Goal: Task Accomplishment & Management: Complete application form

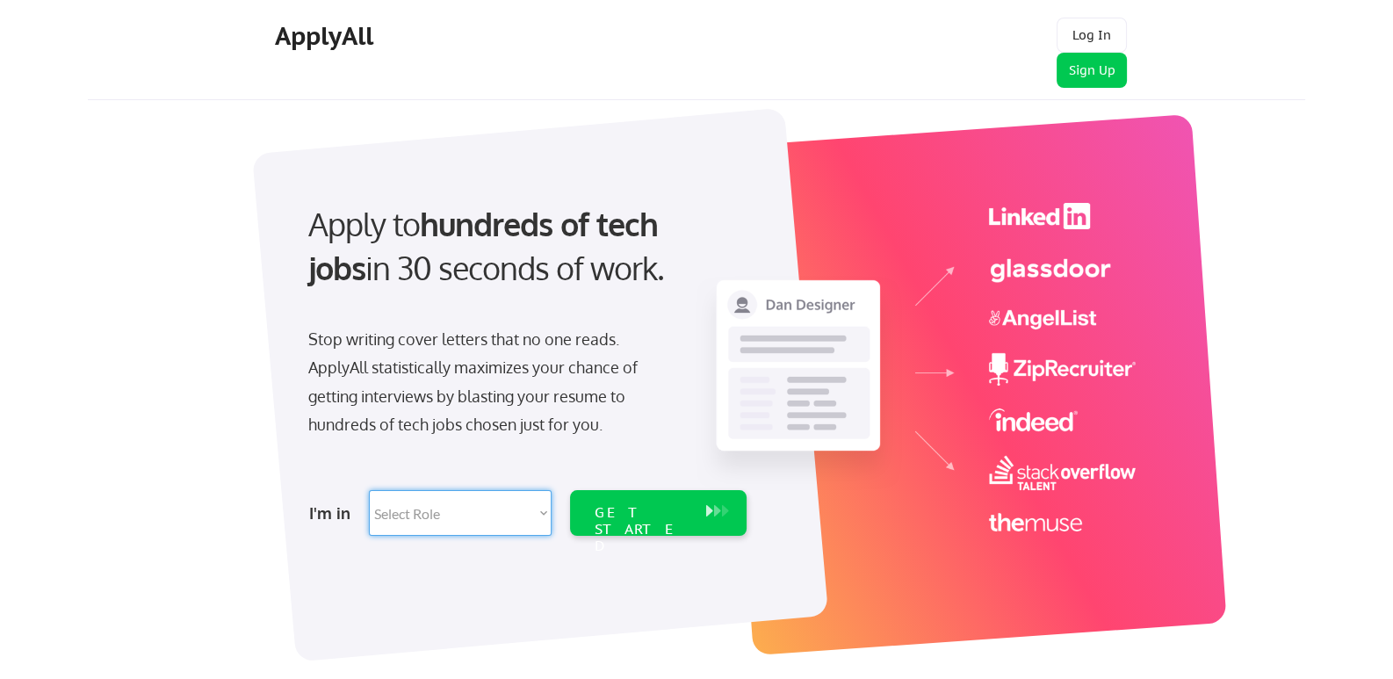
click at [451, 510] on select "Select Role Software Engineering Product Management Customer Success Sales UI/U…" at bounding box center [460, 513] width 183 height 46
select select ""hr_recruiting""
click at [369, 490] on select "Select Role Software Engineering Product Management Customer Success Sales UI/U…" at bounding box center [460, 513] width 183 height 46
select select ""hr_recruiting""
click at [653, 512] on div "GET STARTED" at bounding box center [642, 529] width 94 height 51
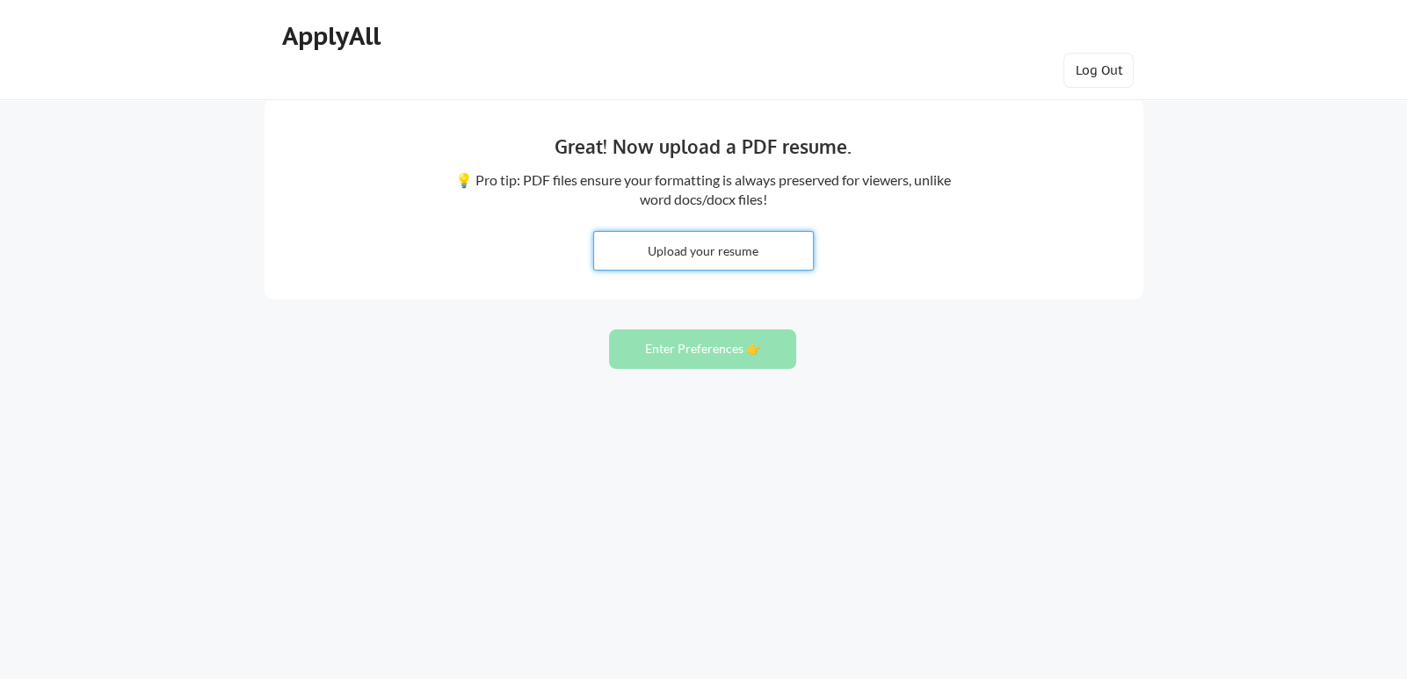
click at [711, 249] on input "file" at bounding box center [703, 251] width 219 height 38
type input "C:\fakepath\Kelley Lewis Resume2025.pdf"
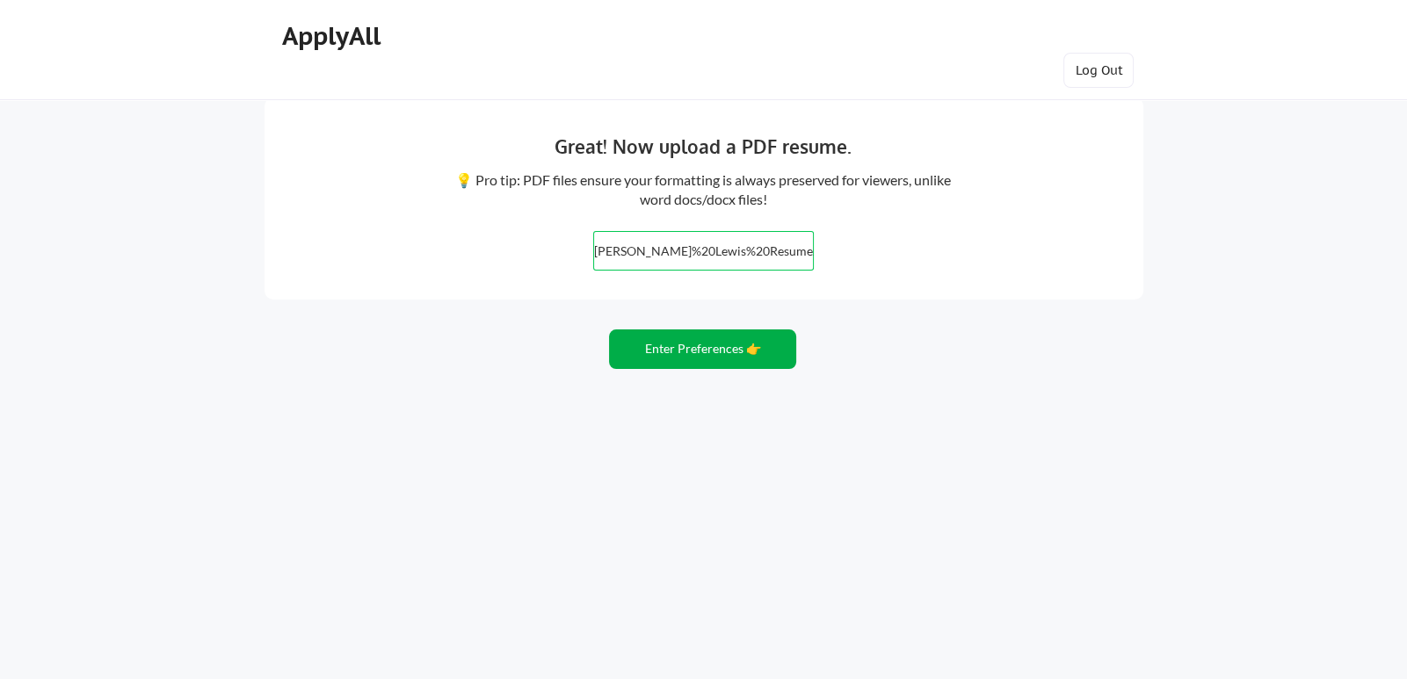
click at [711, 344] on button "Enter Preferences 👉" at bounding box center [702, 349] width 187 height 40
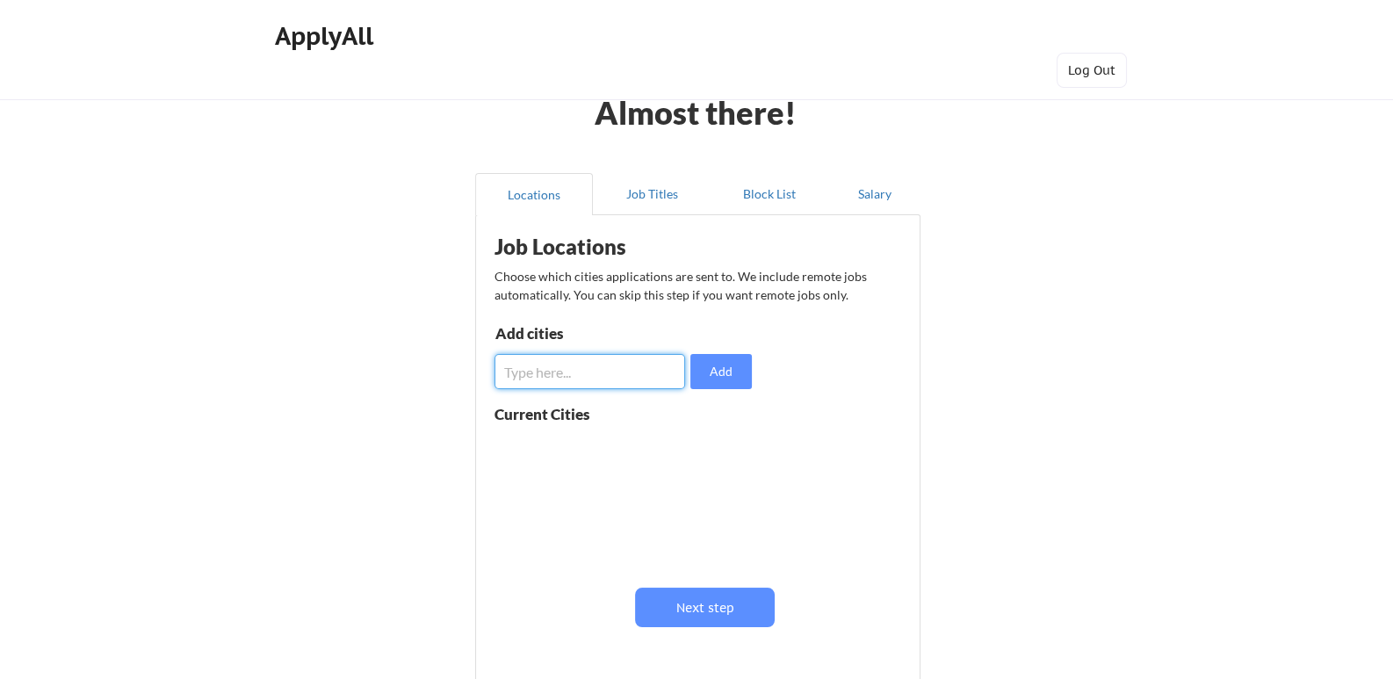
click at [583, 367] on input "input" at bounding box center [590, 371] width 191 height 35
click at [712, 362] on button "Add" at bounding box center [722, 371] width 62 height 35
click at [615, 374] on input "input" at bounding box center [590, 371] width 191 height 35
type input "Houston, Texas"
click at [729, 372] on button "Add" at bounding box center [722, 371] width 62 height 35
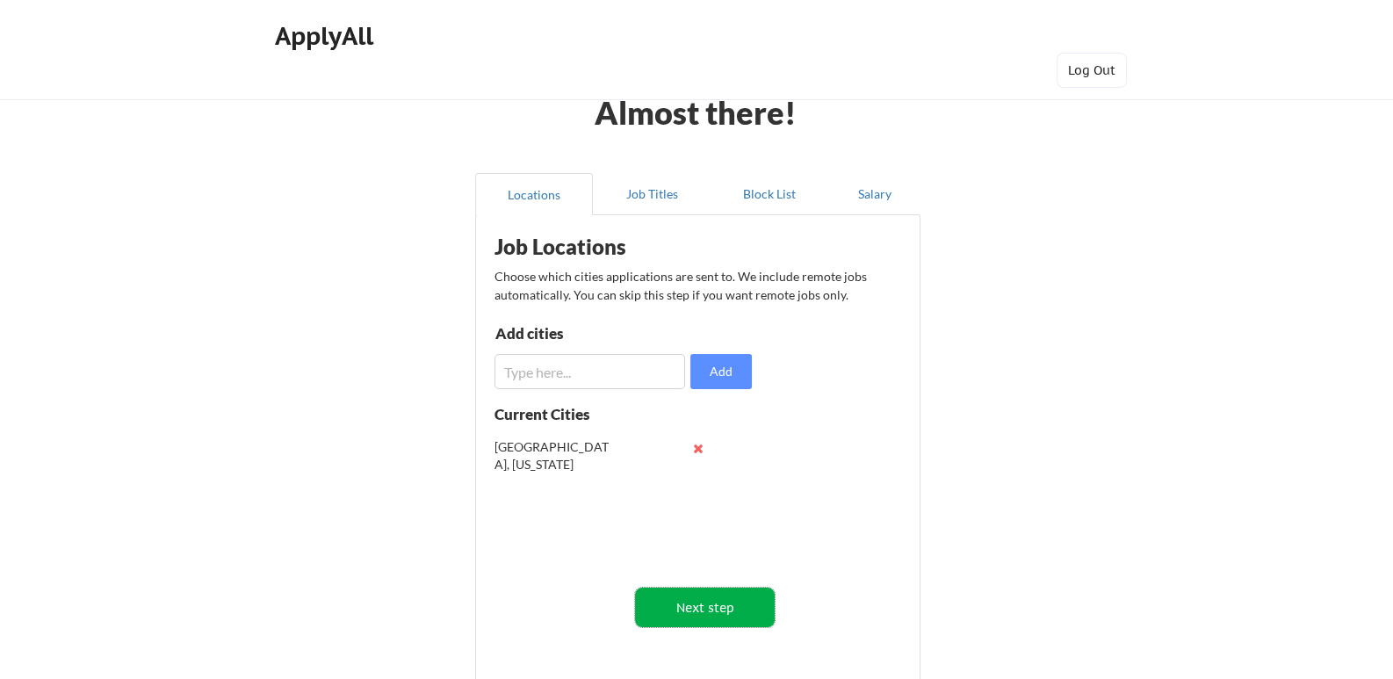
click at [721, 595] on button "Next step" at bounding box center [705, 608] width 140 height 40
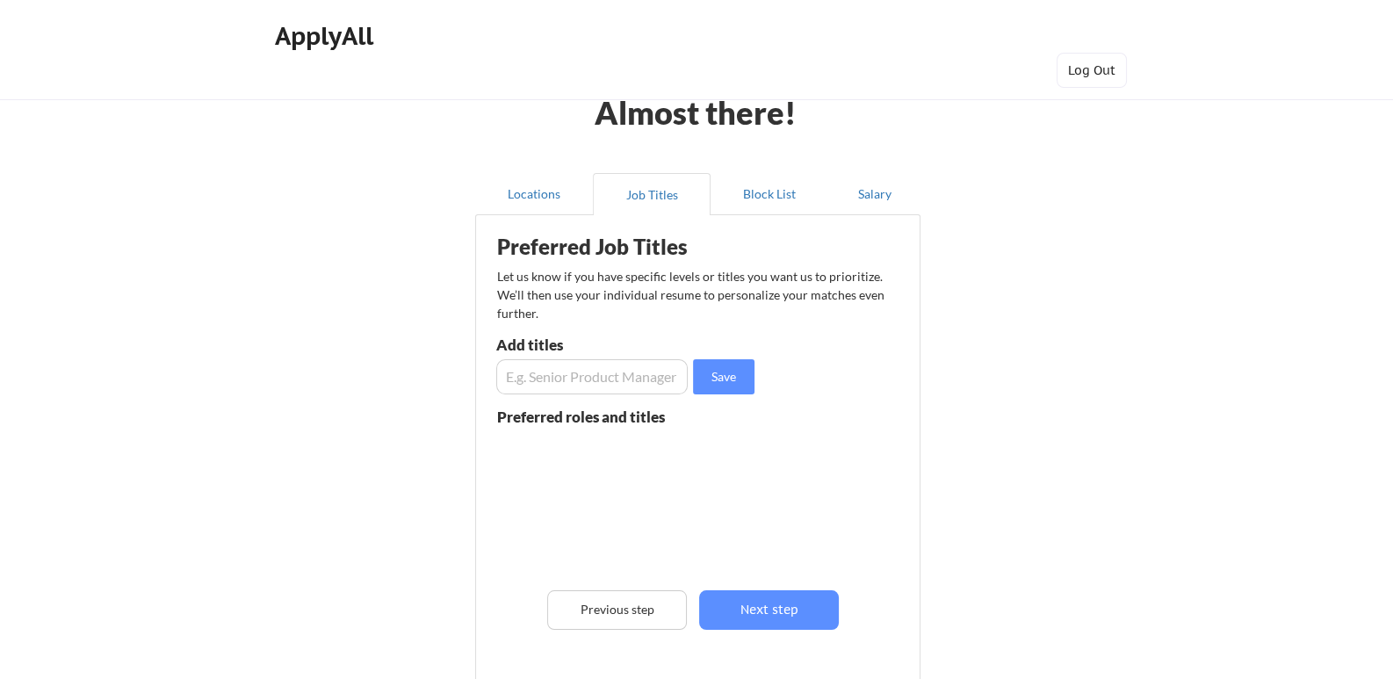
click at [598, 376] on input "input" at bounding box center [592, 376] width 192 height 35
type input "Human Resources Director"
click at [714, 367] on button "Save" at bounding box center [724, 376] width 62 height 35
click at [566, 371] on input "input" at bounding box center [592, 376] width 192 height 35
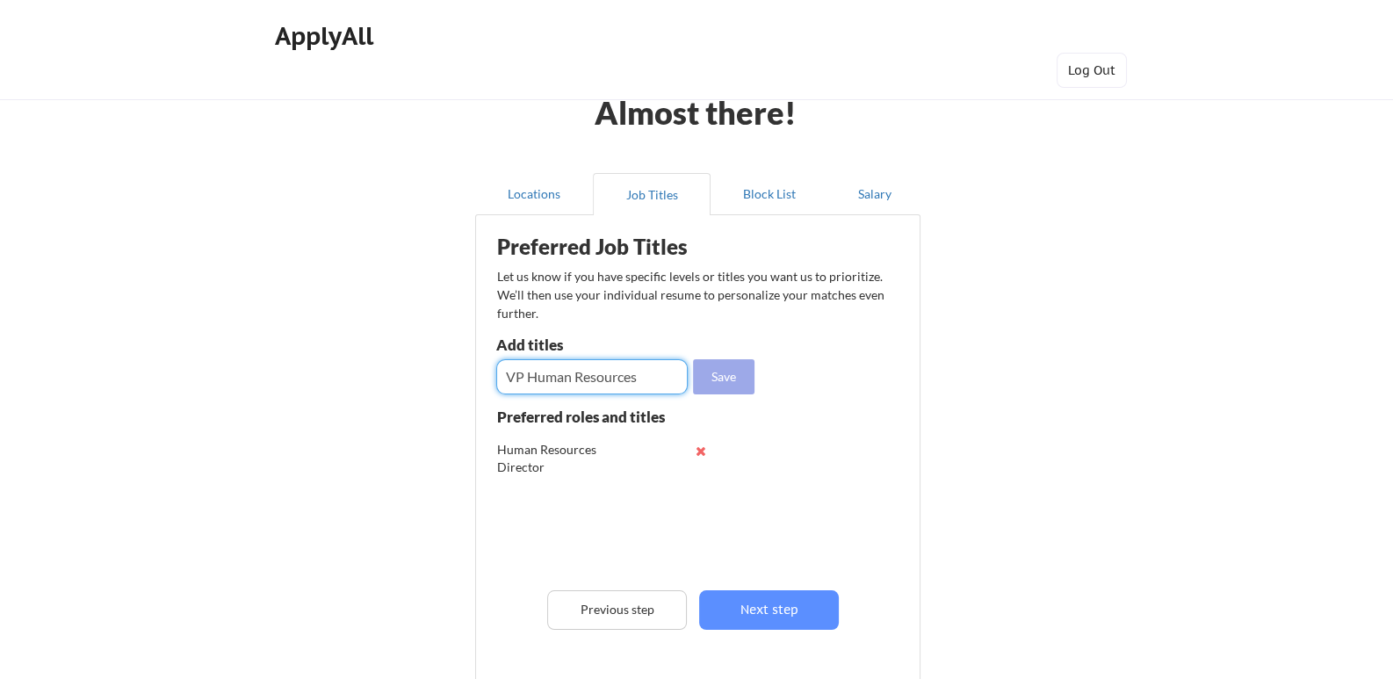
type input "VP Human Resources"
click at [726, 366] on button "Save" at bounding box center [724, 376] width 62 height 35
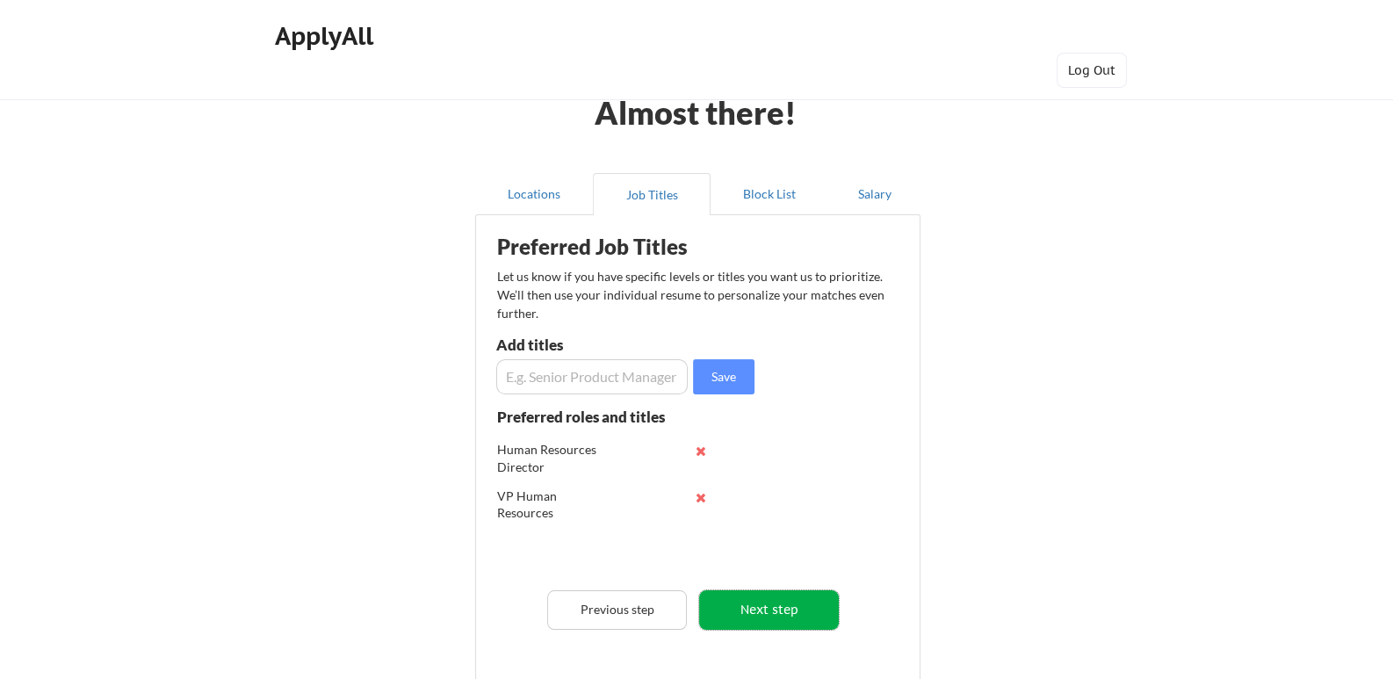
click at [788, 601] on button "Next step" at bounding box center [769, 610] width 140 height 40
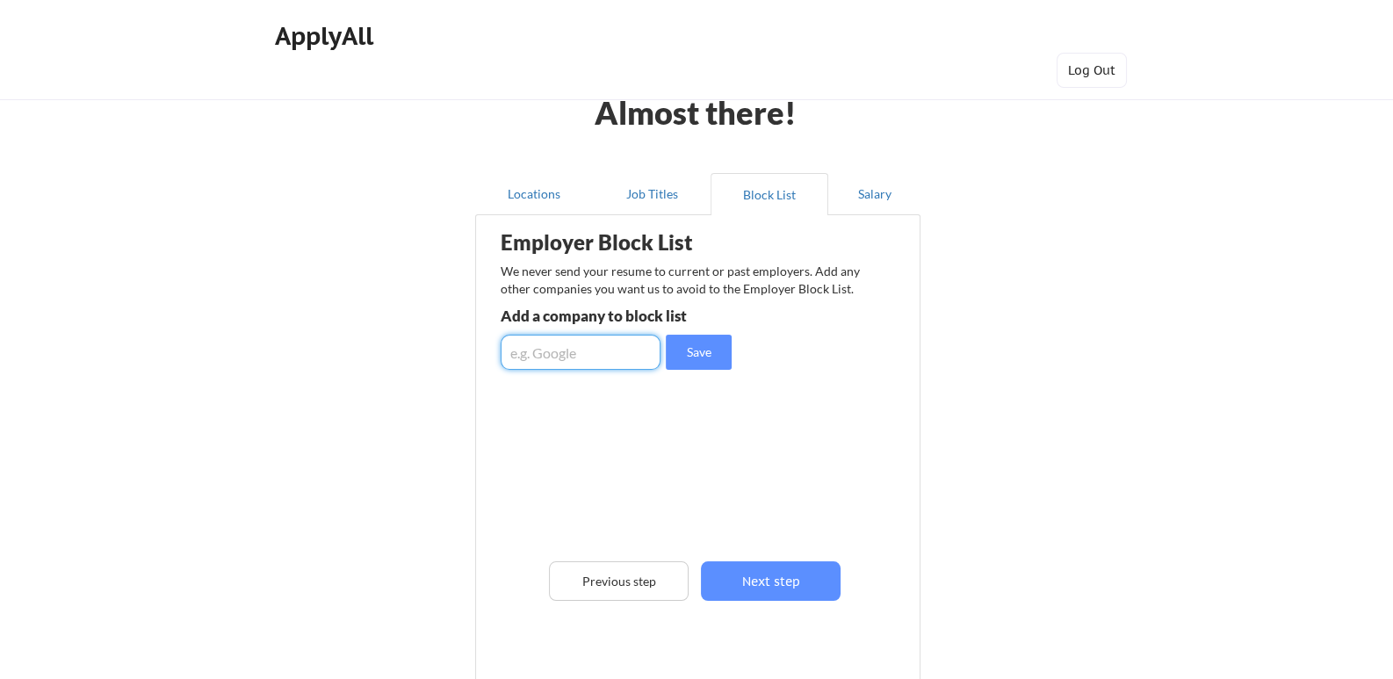
click at [567, 351] on input "input" at bounding box center [581, 352] width 160 height 35
type input "Phillips 66"
click at [697, 344] on button "Save" at bounding box center [699, 352] width 66 height 35
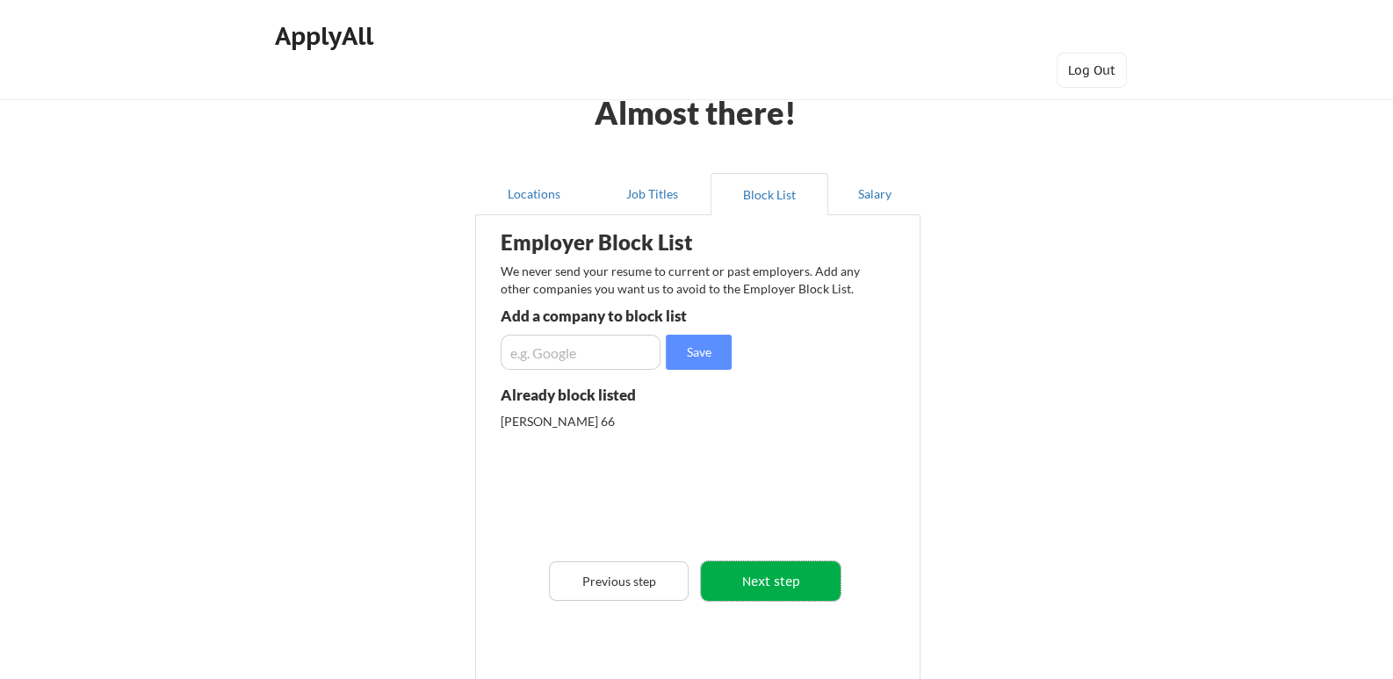
click at [772, 587] on button "Next step" at bounding box center [771, 581] width 140 height 40
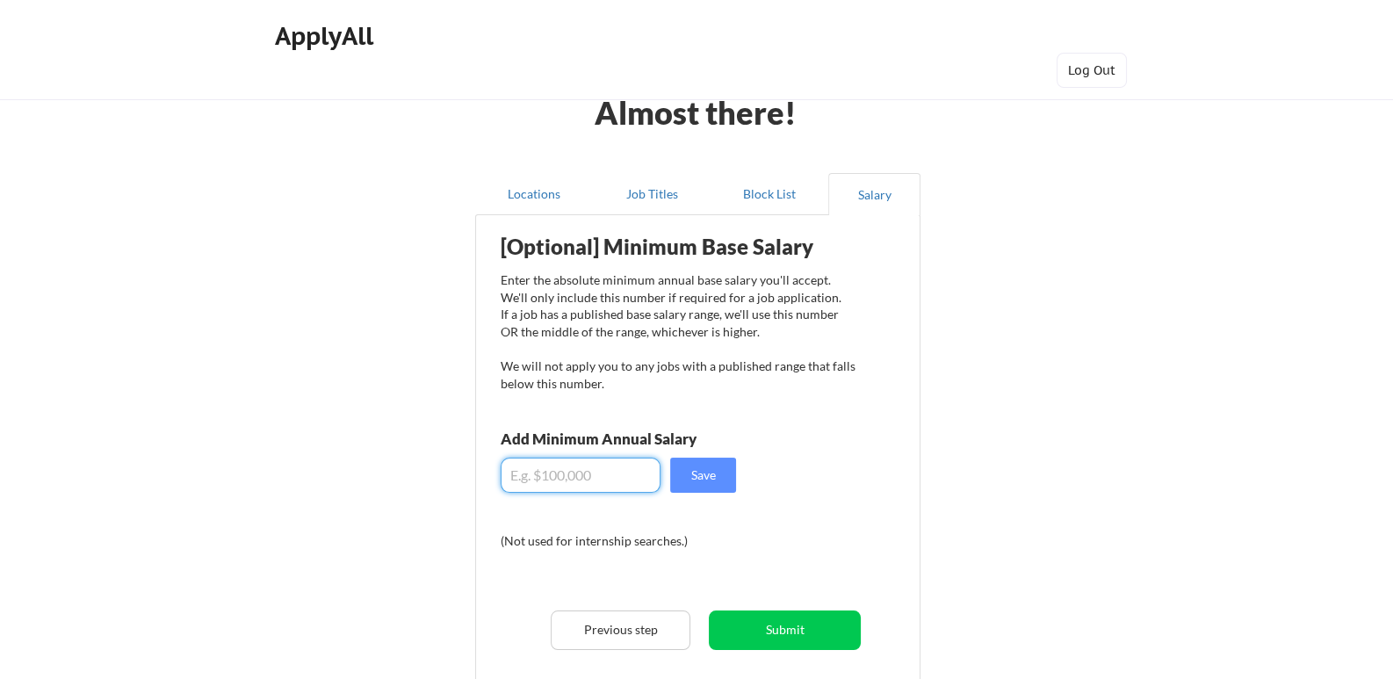
click at [568, 475] on input "input" at bounding box center [581, 475] width 160 height 35
type input "$180,000"
click at [720, 479] on button "Save" at bounding box center [703, 475] width 66 height 35
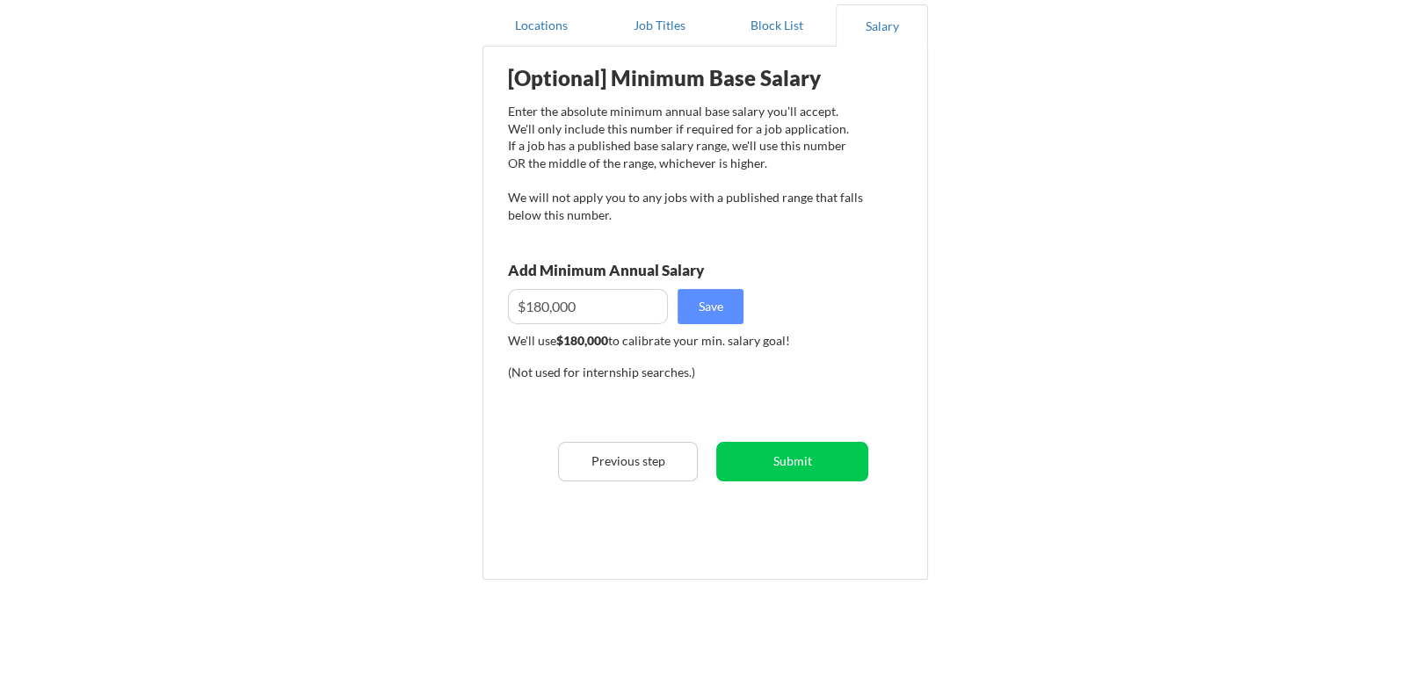
scroll to position [175, 0]
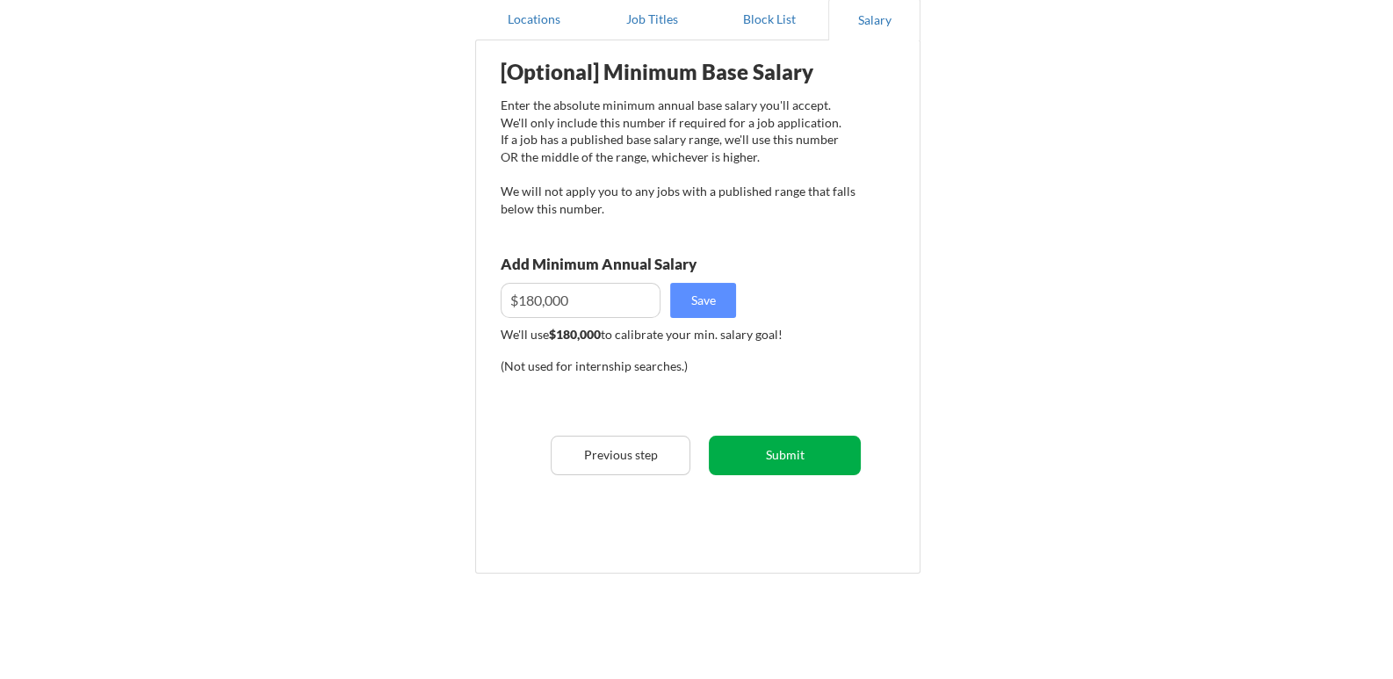
click at [764, 455] on button "Submit" at bounding box center [785, 456] width 152 height 40
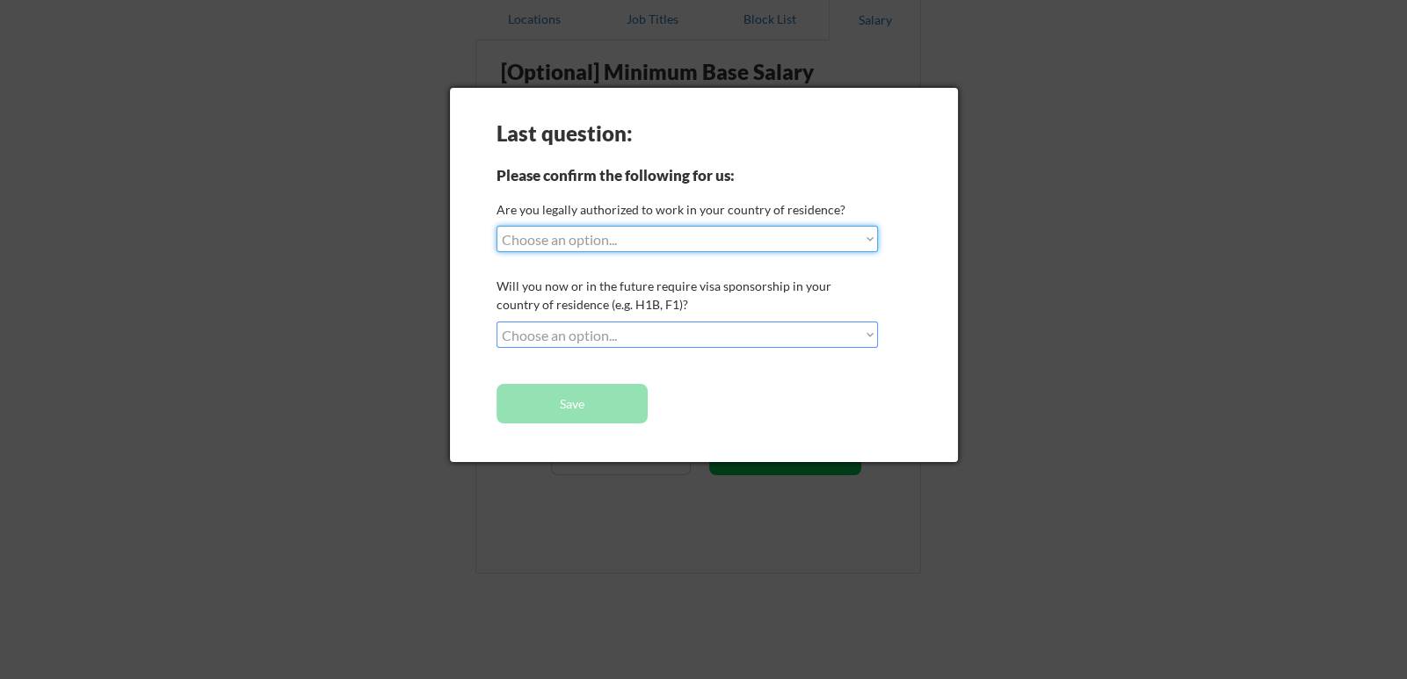
click at [646, 238] on select "Choose an option... Yes, I am a US Citizen Yes, I am a Canadian Citizen Yes, I …" at bounding box center [687, 239] width 382 height 26
select select ""yes__i_am_a_us_citizen""
click at [496, 226] on select "Choose an option... Yes, I am a US Citizen Yes, I am a Canadian Citizen Yes, I …" at bounding box center [687, 239] width 382 height 26
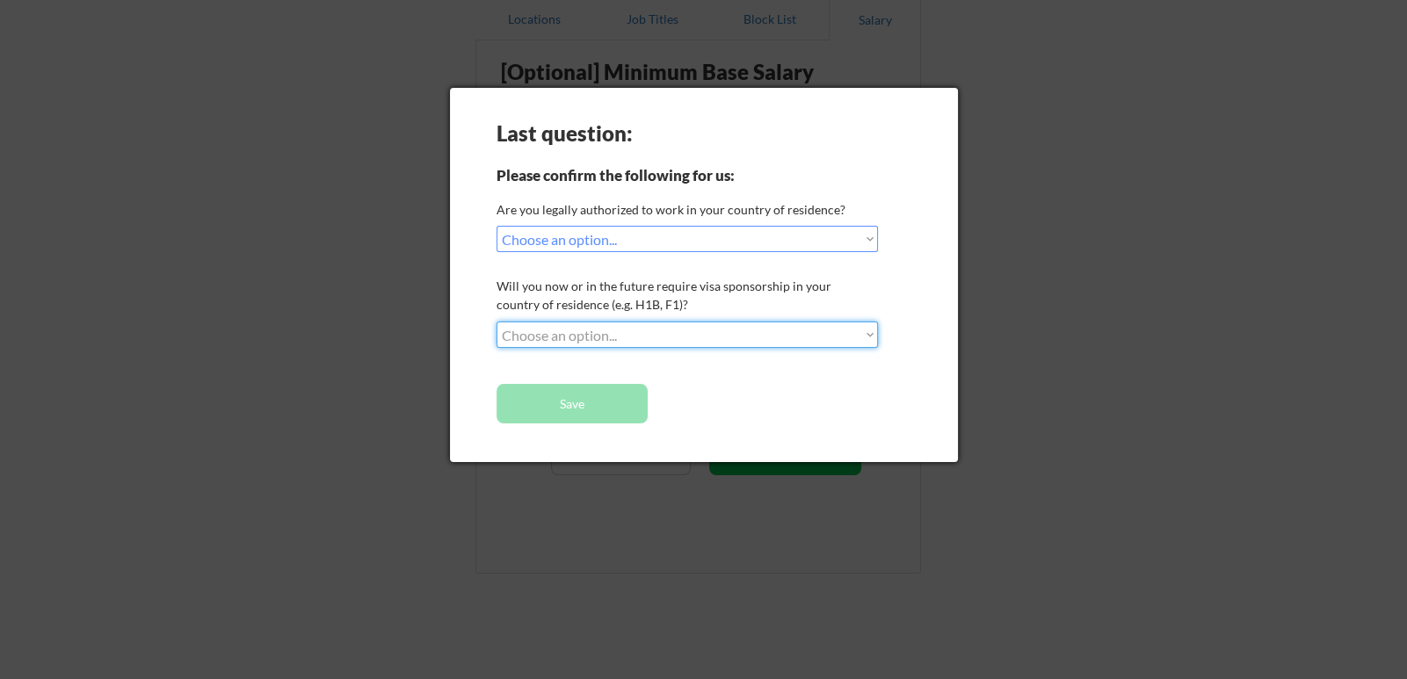
click at [593, 340] on select "Choose an option... No, I will not need sponsorship Yes, I will need sponsorship" at bounding box center [687, 335] width 382 height 26
select select ""no__i_will_not_need_sponsorship""
click at [496, 322] on select "Choose an option... No, I will not need sponsorship Yes, I will need sponsorship" at bounding box center [687, 335] width 382 height 26
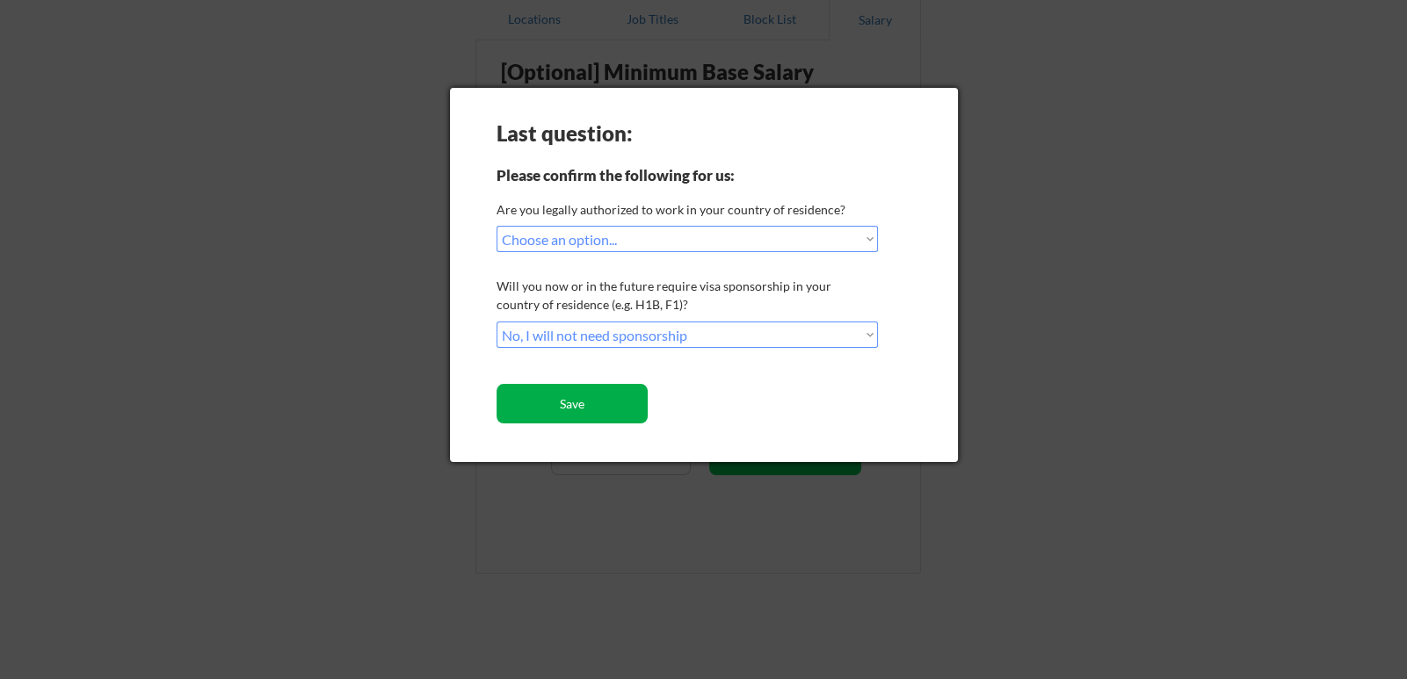
click at [590, 410] on button "Save" at bounding box center [572, 404] width 152 height 40
